Goal: Information Seeking & Learning: Understand process/instructions

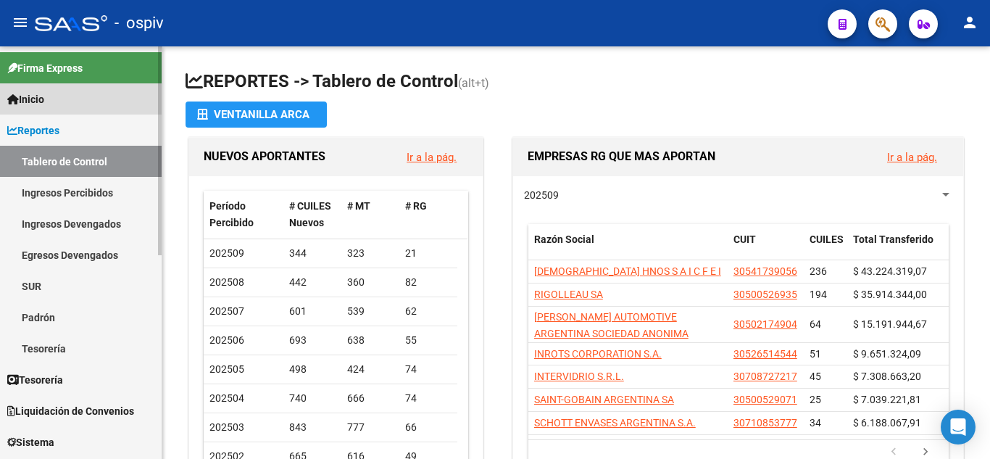
click at [23, 96] on span "Inicio" at bounding box center [25, 99] width 37 height 16
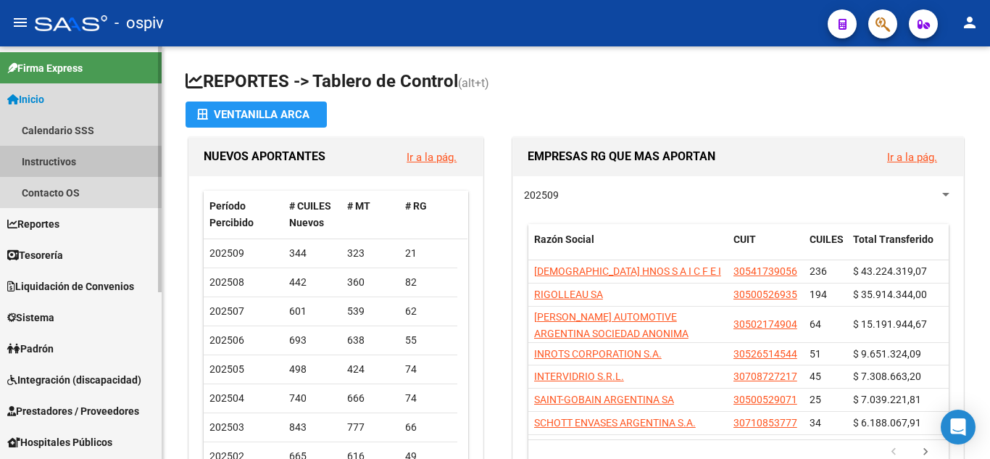
click at [40, 165] on link "Instructivos" at bounding box center [81, 161] width 162 height 31
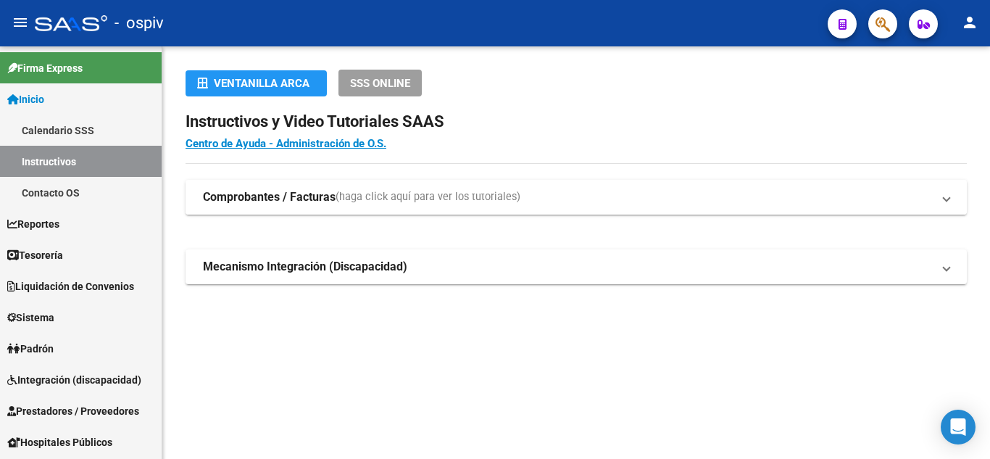
click at [461, 199] on span "(haga click aquí para ver los tutoriales)" at bounding box center [428, 197] width 185 height 16
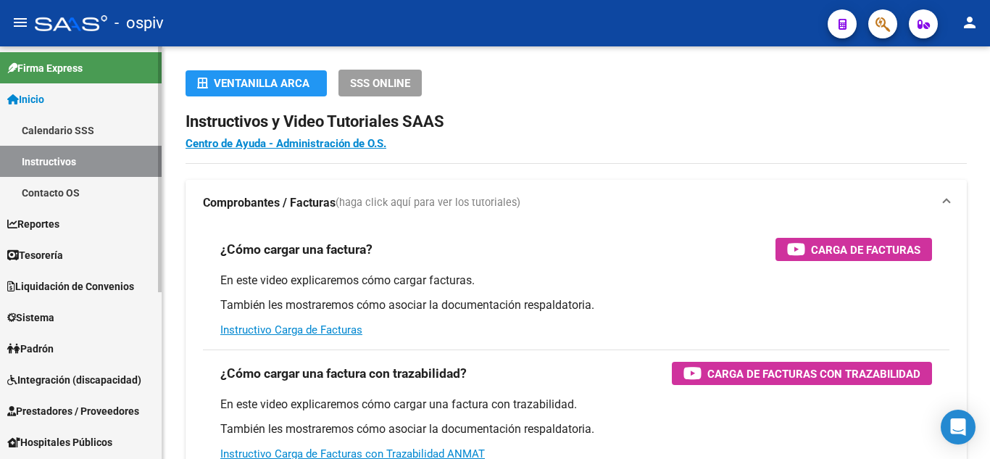
click at [43, 97] on span "Inicio" at bounding box center [25, 99] width 37 height 16
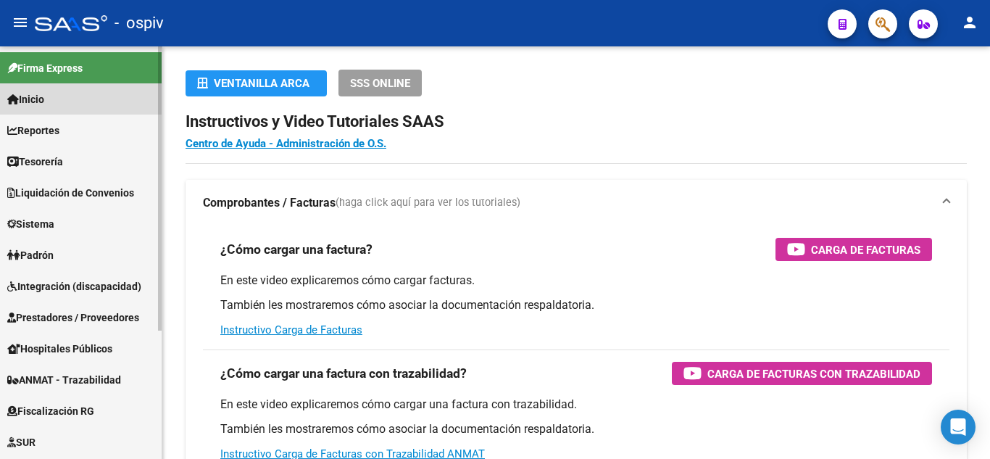
click at [43, 97] on span "Inicio" at bounding box center [25, 99] width 37 height 16
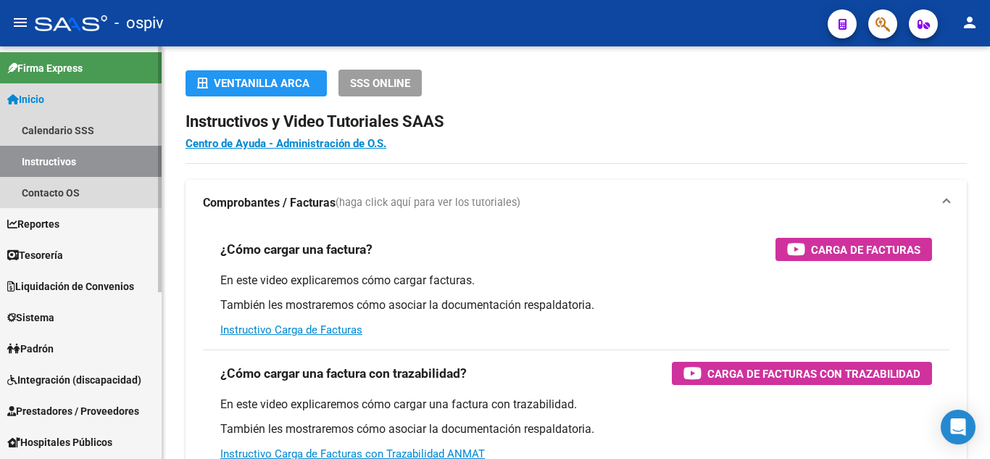
click at [73, 158] on link "Instructivos" at bounding box center [81, 161] width 162 height 31
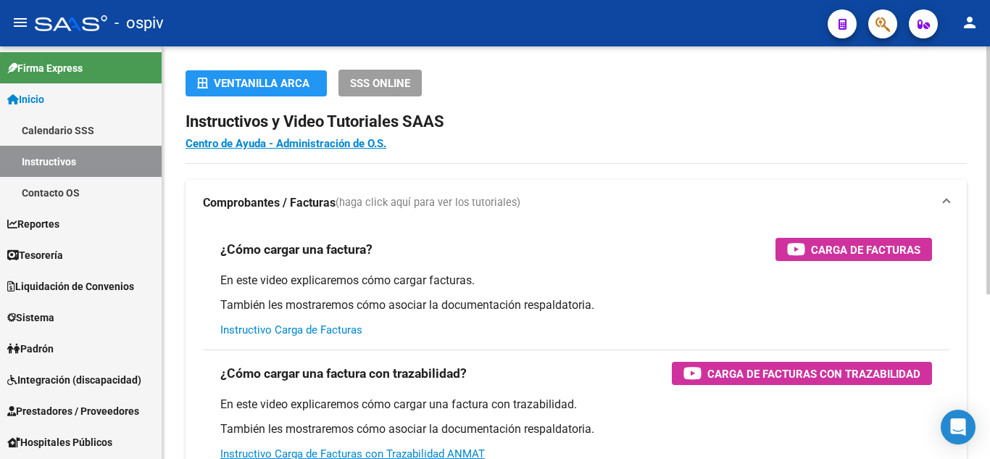
click at [289, 329] on link "Instructivo Carga de Facturas" at bounding box center [291, 329] width 142 height 13
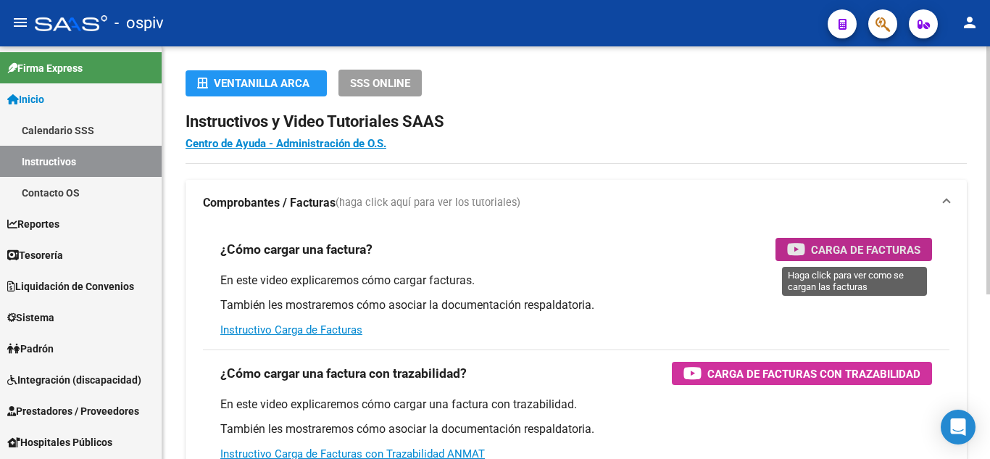
click at [832, 244] on span "Carga de Facturas" at bounding box center [865, 250] width 109 height 18
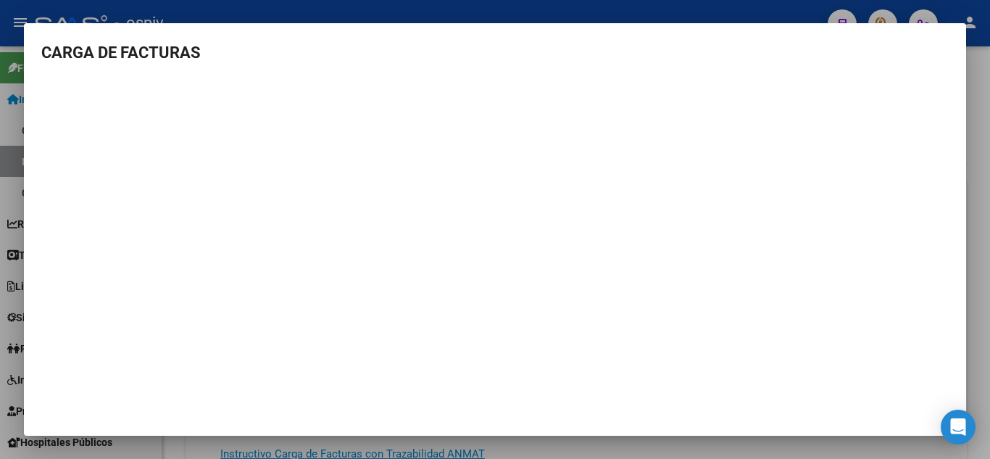
click at [697, 438] on div at bounding box center [495, 229] width 990 height 459
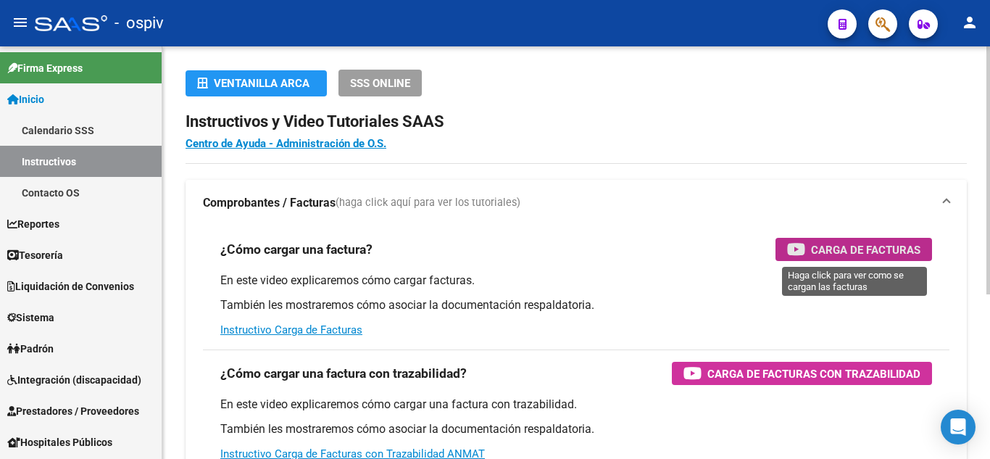
click at [871, 248] on span "Carga de Facturas" at bounding box center [865, 250] width 109 height 18
